Goal: Navigation & Orientation: Find specific page/section

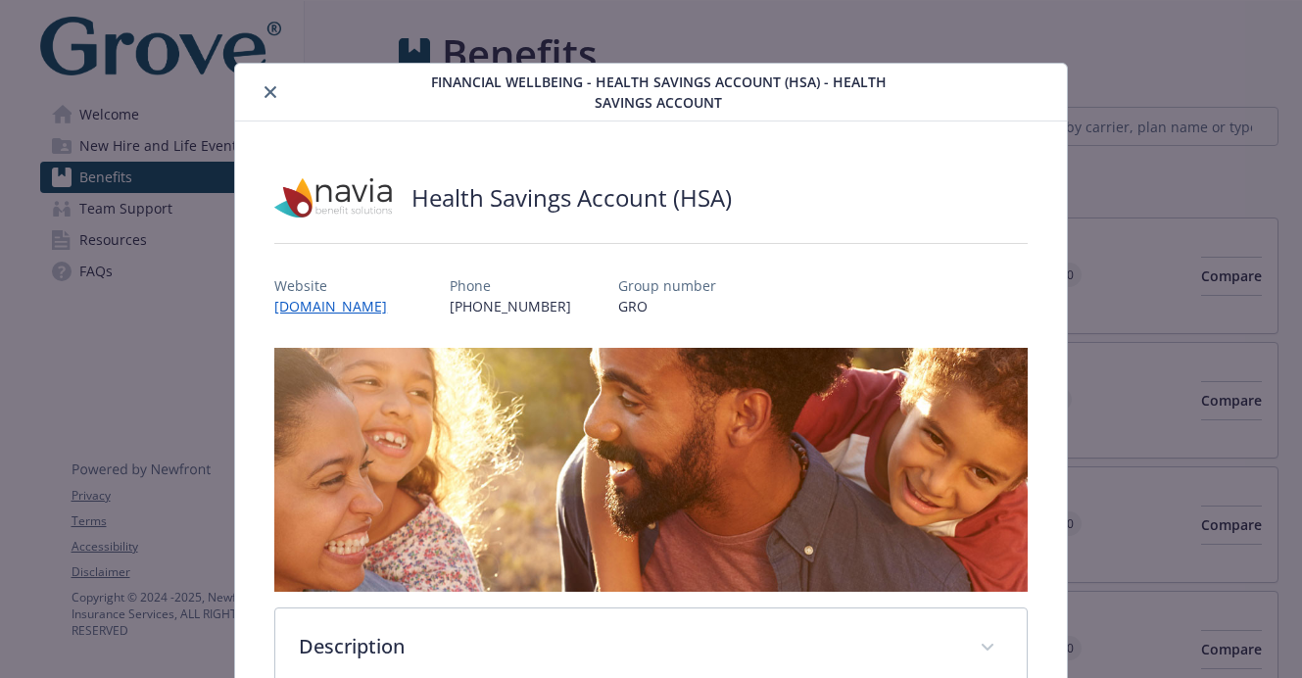
scroll to position [59, 0]
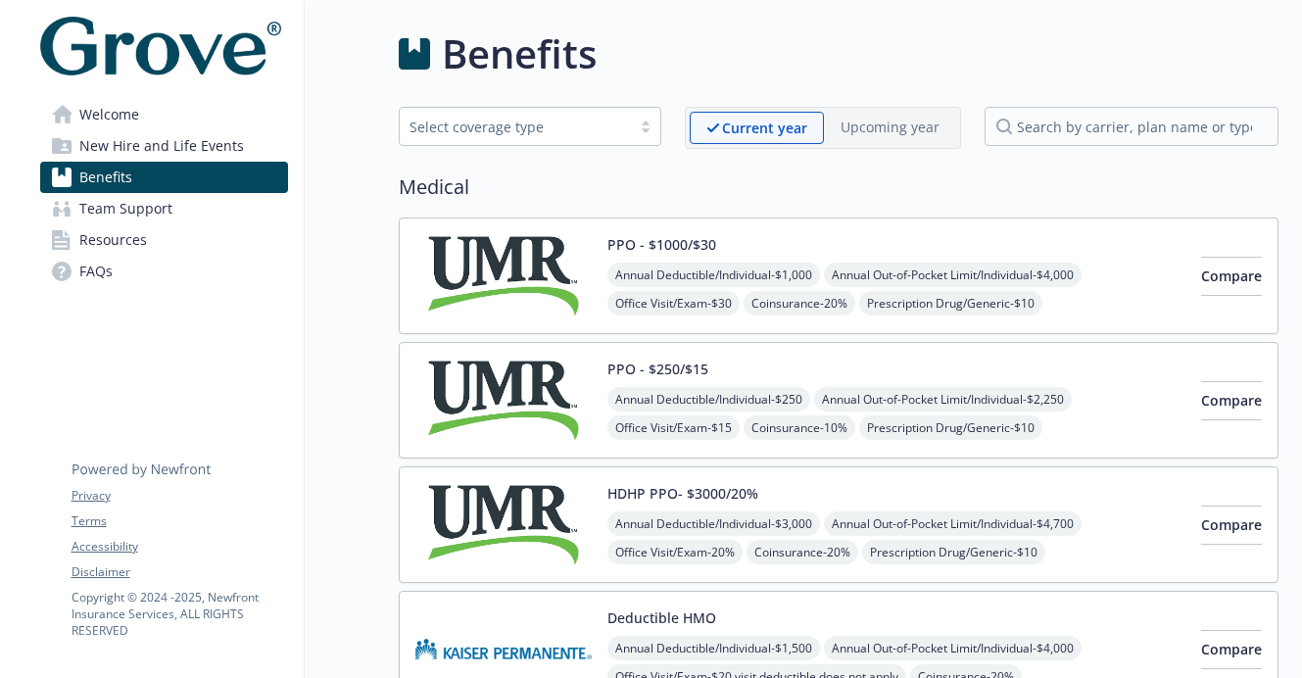
click at [140, 111] on link "Welcome" at bounding box center [164, 114] width 248 height 31
